Goal: Task Accomplishment & Management: Complete application form

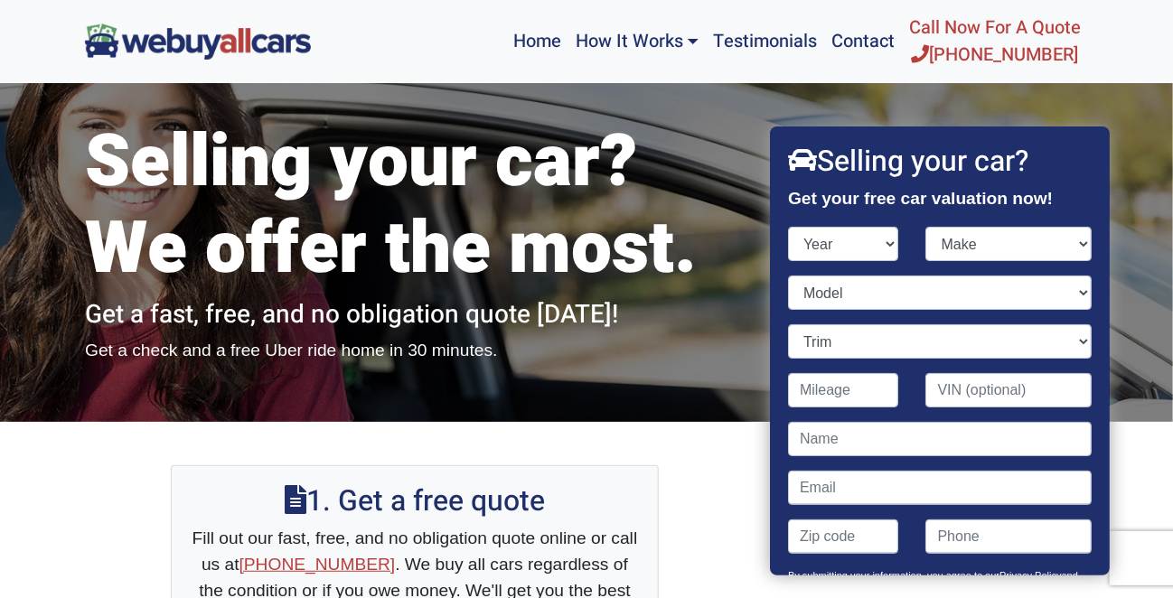
scroll to position [69, 0]
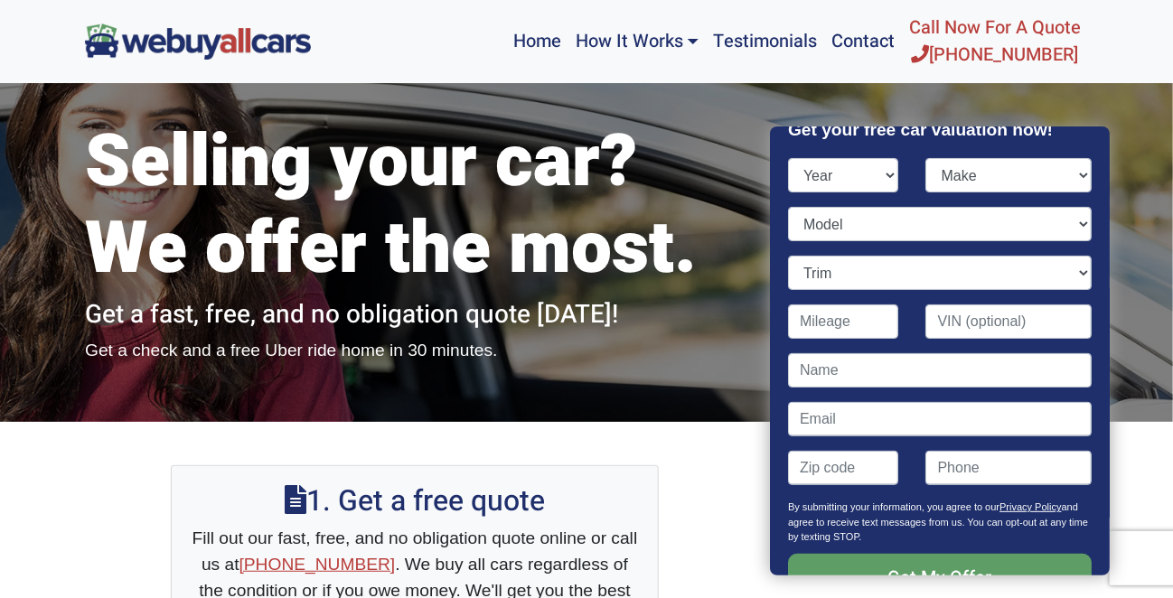
select select "2016"
click at [788, 158] on select "Year [DATE] 2024 2023 2022 2021 2020 2019 2018 2017 2016 2015 2014 2013 2012 20…" at bounding box center [843, 175] width 111 height 34
click at [1067, 171] on select "Make" at bounding box center [1009, 175] width 166 height 34
select select "BMW"
click at [926, 158] on select "Make Acura Alfa Romeo Aston [PERSON_NAME] Audi Bentley BMW Buick Cadillac Chevr…" at bounding box center [1009, 175] width 166 height 34
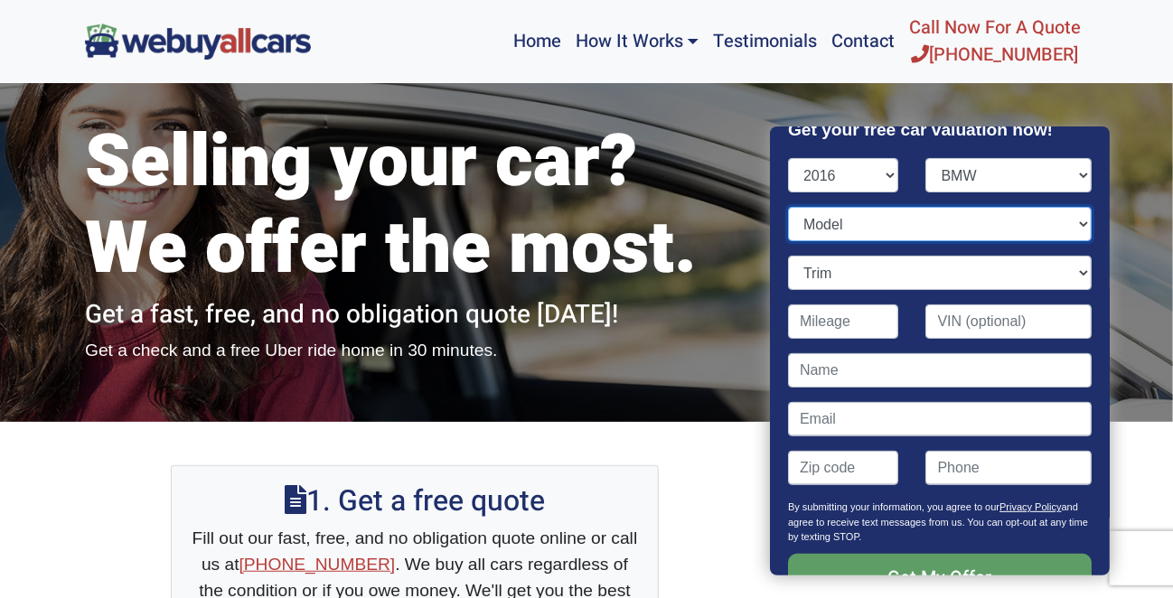
click at [924, 224] on select "Model" at bounding box center [940, 224] width 304 height 34
select select "X5"
click at [788, 207] on select "Model 2 Series 3 Series 3 Series Gran Turismo 4 Series 4 Series Gran Coupe 5 Se…" at bounding box center [940, 224] width 304 height 34
click at [874, 287] on select "Trim" at bounding box center [940, 273] width 304 height 34
select select "xDrive40e 4dr SUV AWD (2.0L 4cyl Turbo gas/electric hybrid)"
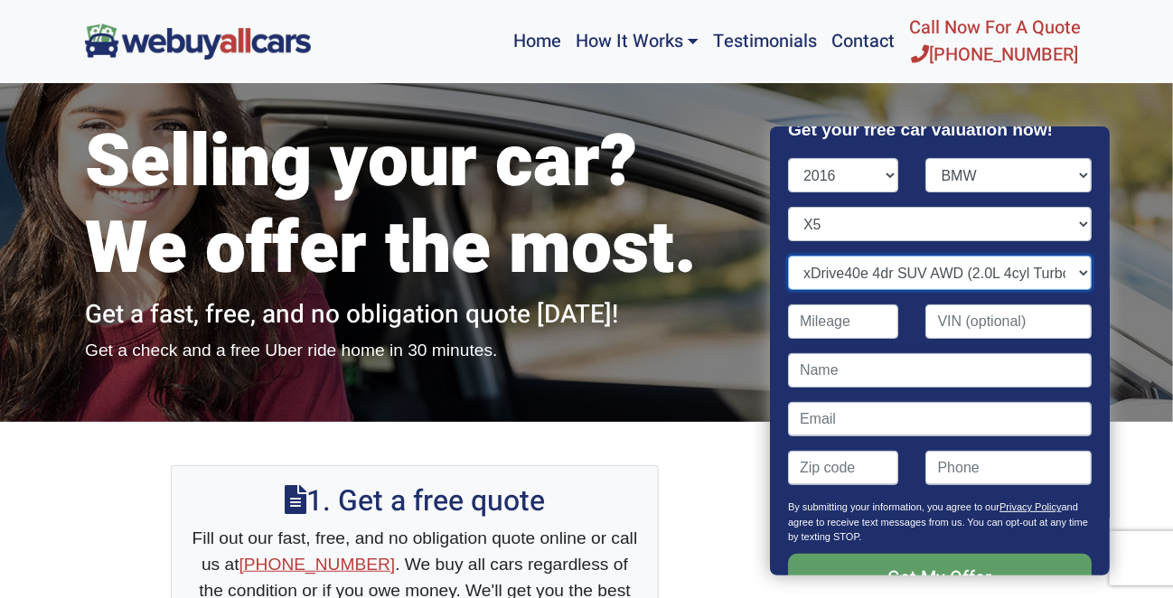
click at [788, 256] on select "Trim M 4dr SUV AWD (4.4L 8cyl Turbo) sDrive35i 4dr SUV (3.0L 6cyl Turbo) xDrive…" at bounding box center [940, 273] width 304 height 34
click at [906, 274] on select "Trim M 4dr SUV AWD (4.4L 8cyl Turbo) sDrive35i 4dr SUV (3.0L 6cyl Turbo) xDrive…" at bounding box center [940, 273] width 304 height 34
click at [788, 256] on select "Trim M 4dr SUV AWD (4.4L 8cyl Turbo) sDrive35i 4dr SUV (3.0L 6cyl Turbo) xDrive…" at bounding box center [940, 273] width 304 height 34
click at [841, 319] on input "Contact form" at bounding box center [843, 321] width 111 height 34
type input "111,822"
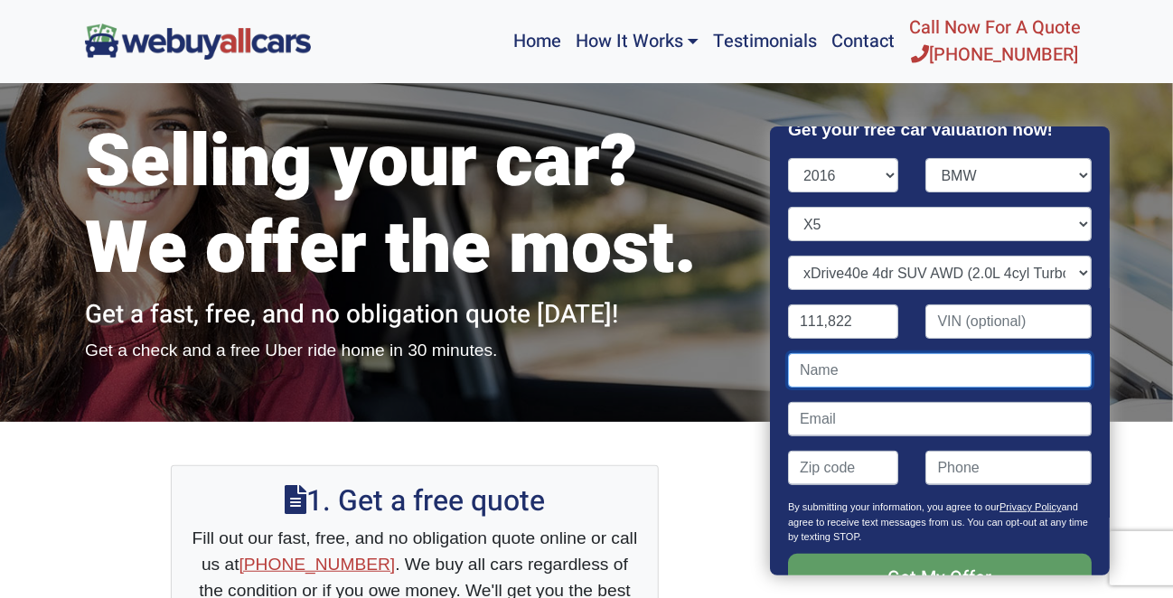
click at [887, 368] on input "Contact form" at bounding box center [940, 370] width 304 height 34
type input "[PERSON_NAME]"
type input "[EMAIL_ADDRESS][DOMAIN_NAME]"
type input "08540"
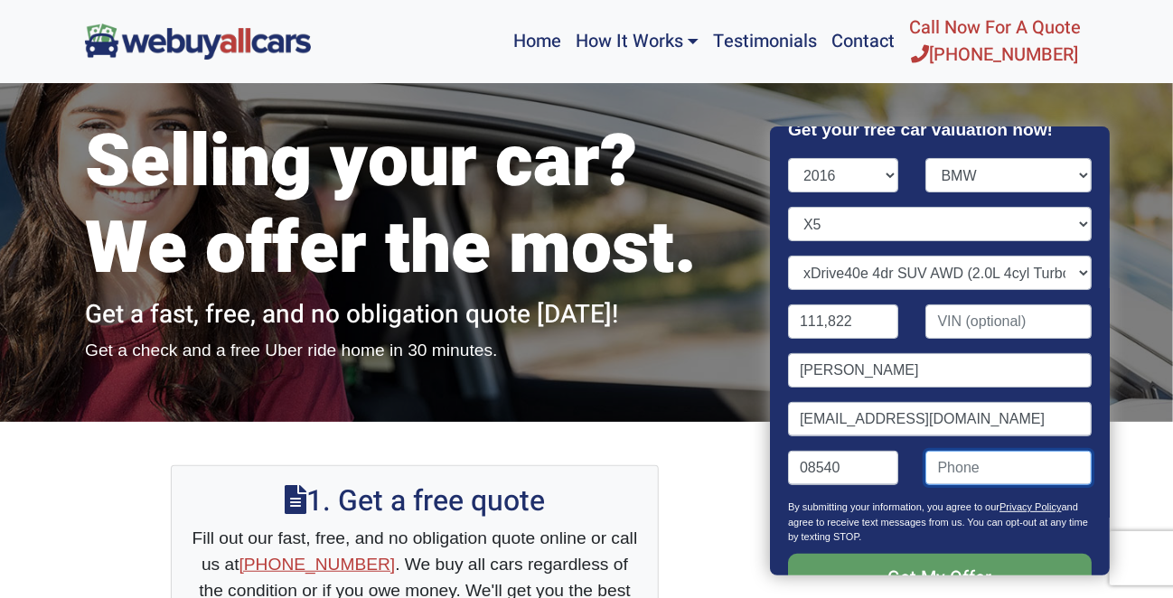
type input "9176913303"
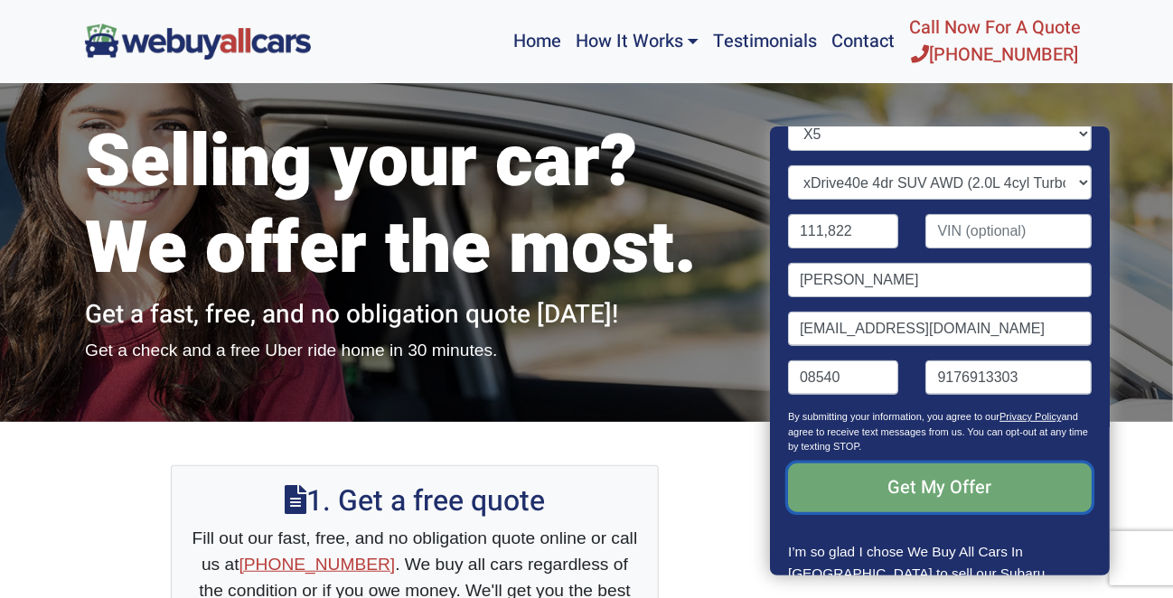
click at [930, 485] on input "Get My Offer" at bounding box center [940, 488] width 304 height 49
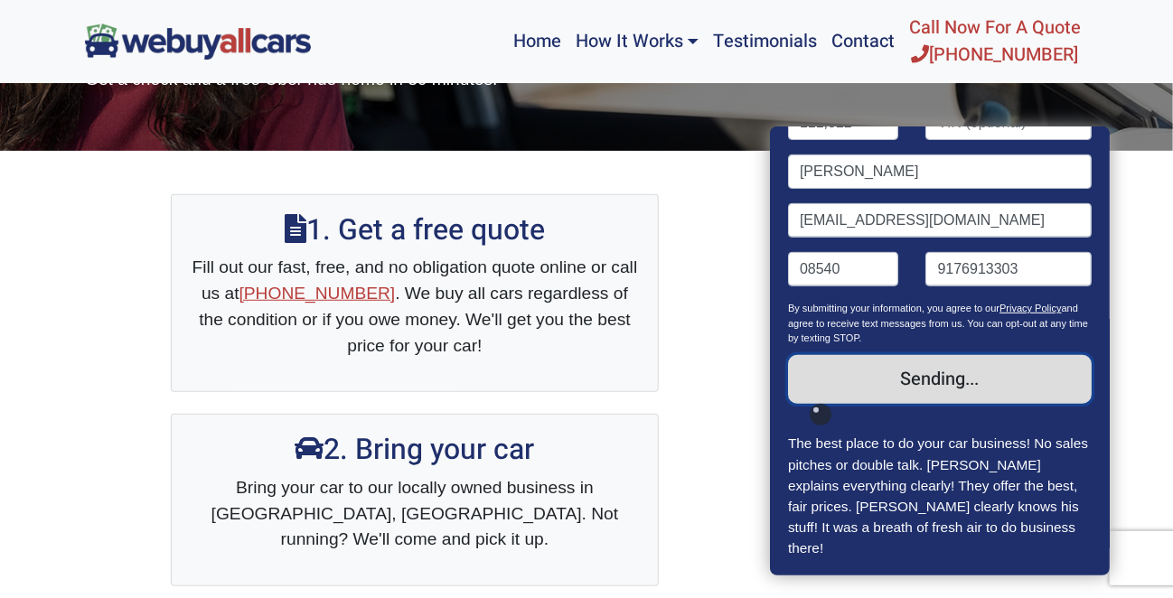
scroll to position [276, 0]
